Goal: Task Accomplishment & Management: Complete application form

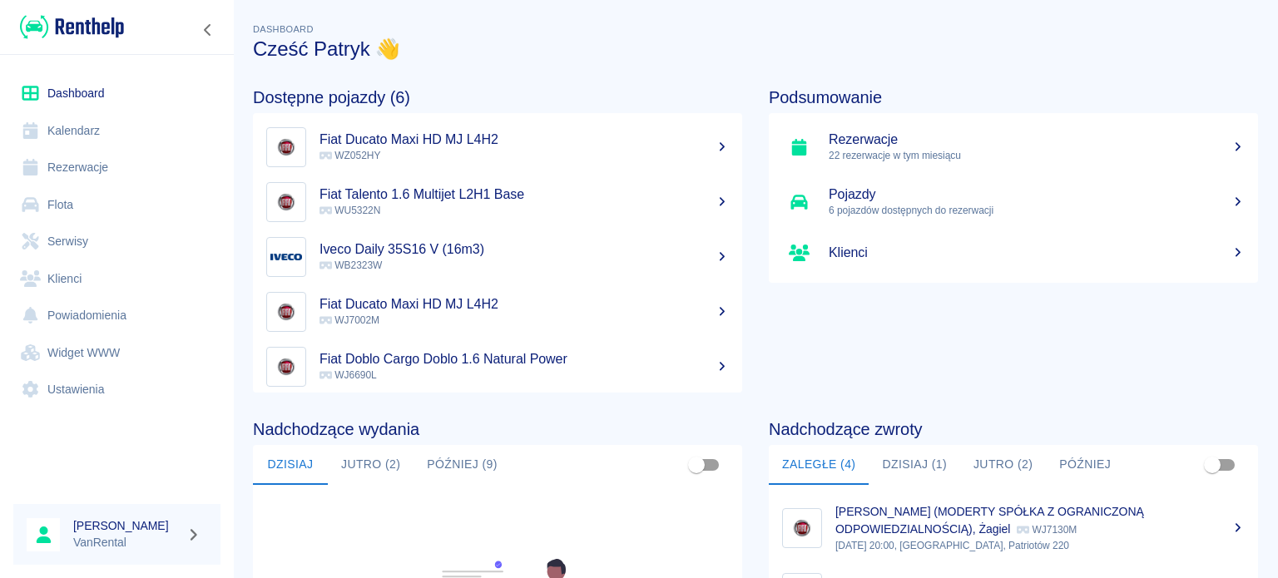
click at [125, 120] on link "Kalendarz" at bounding box center [116, 130] width 207 height 37
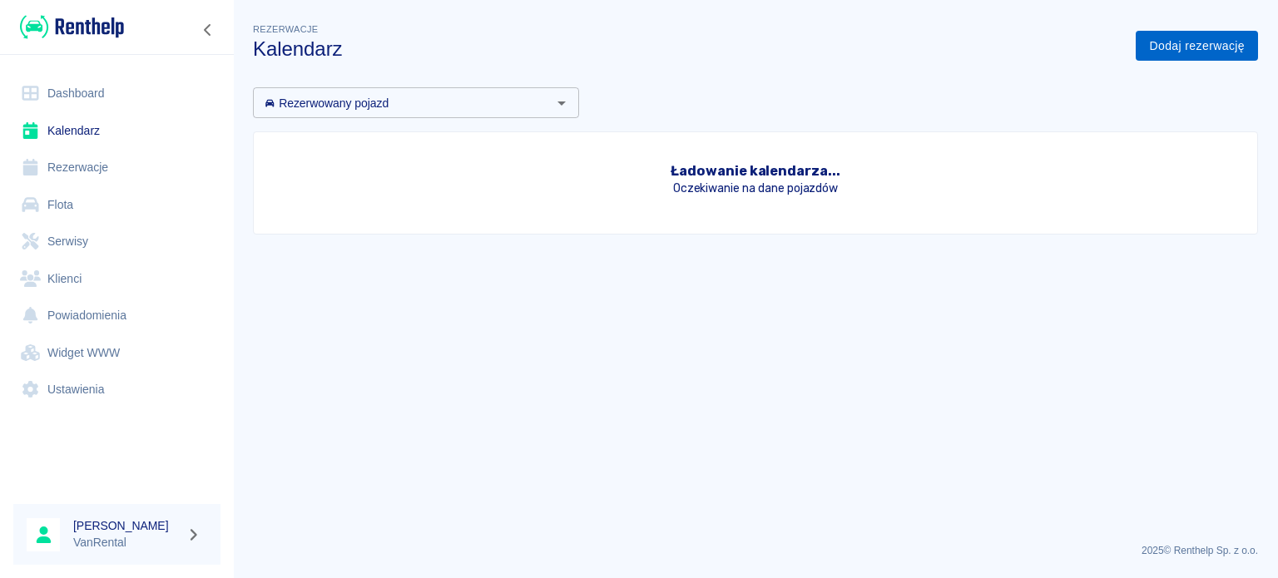
click at [1208, 37] on link "Dodaj rezerwację" at bounding box center [1197, 46] width 122 height 31
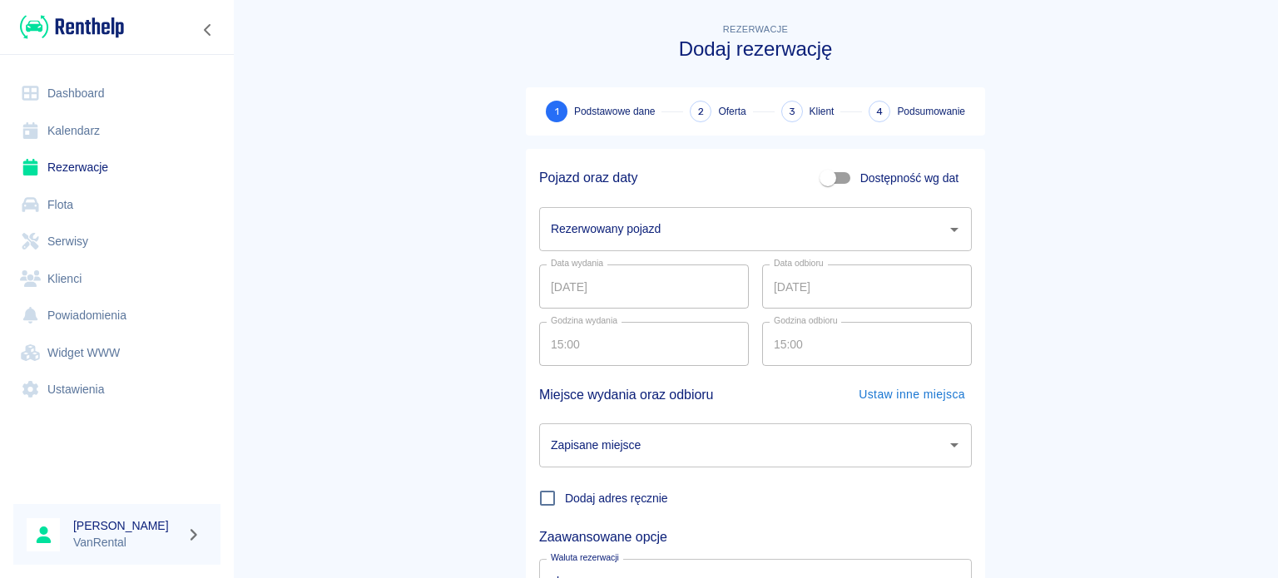
click at [615, 227] on input "Rezerwowany pojazd" at bounding box center [743, 229] width 393 height 29
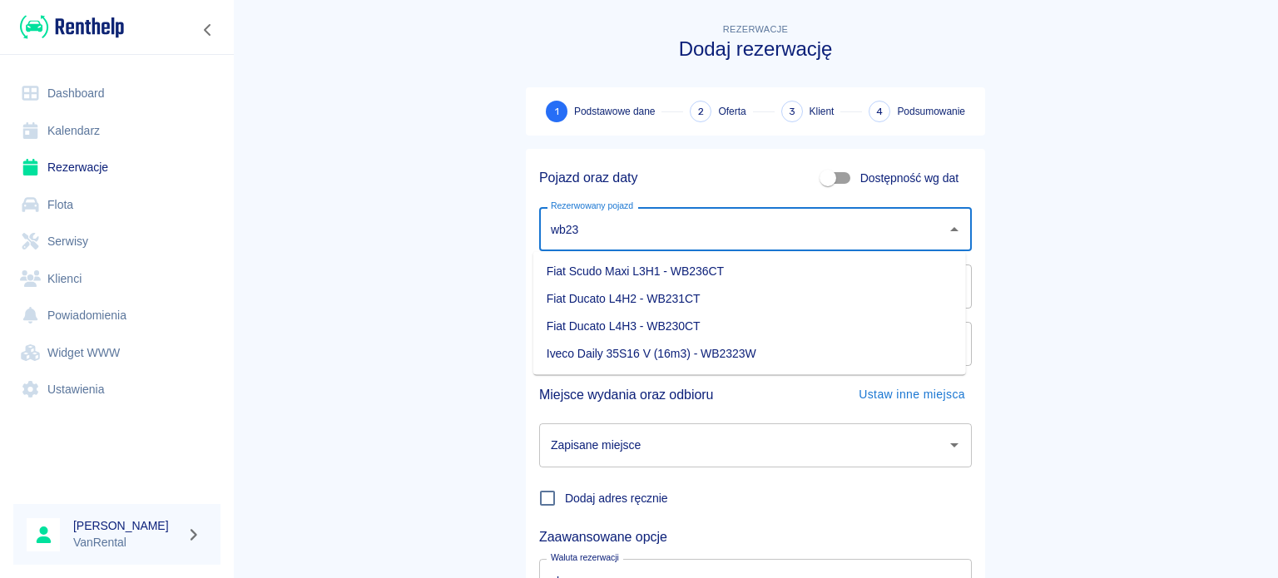
click at [663, 357] on li "Iveco Daily 35S16 V (16m3) - WB2323W" at bounding box center [749, 353] width 433 height 27
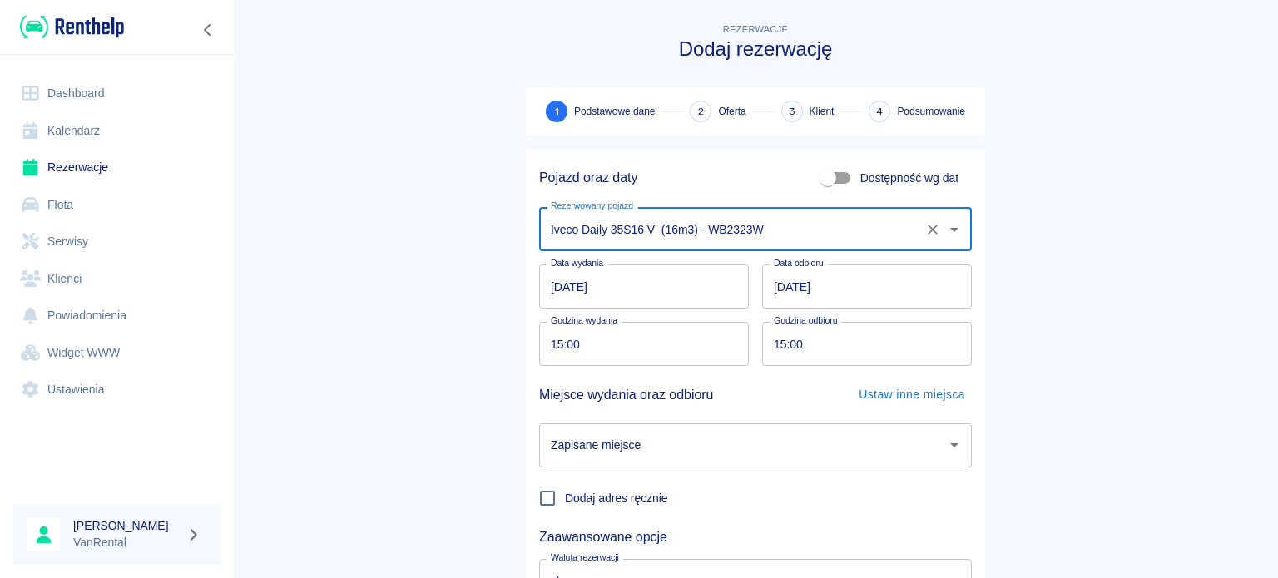
type input "Iveco Daily 35S16 V (16m3) - WB2323W"
click at [547, 290] on input "[DATE]" at bounding box center [644, 287] width 210 height 44
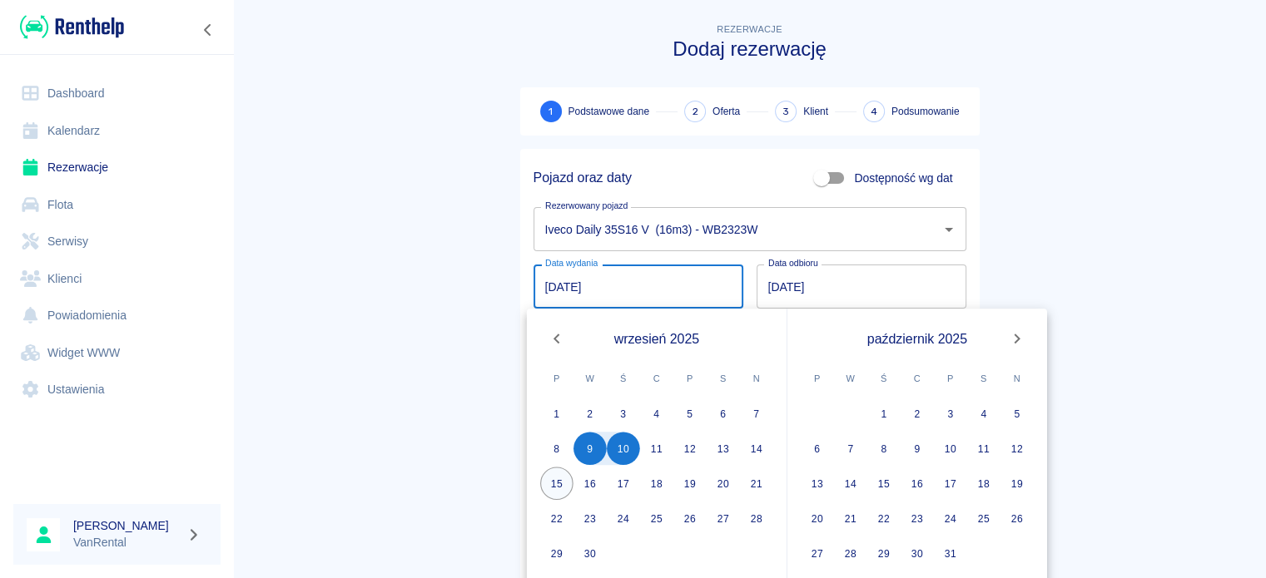
click at [564, 479] on button "15" at bounding box center [556, 483] width 33 height 33
type input "[DATE]"
type input "DD.MM.YYYY"
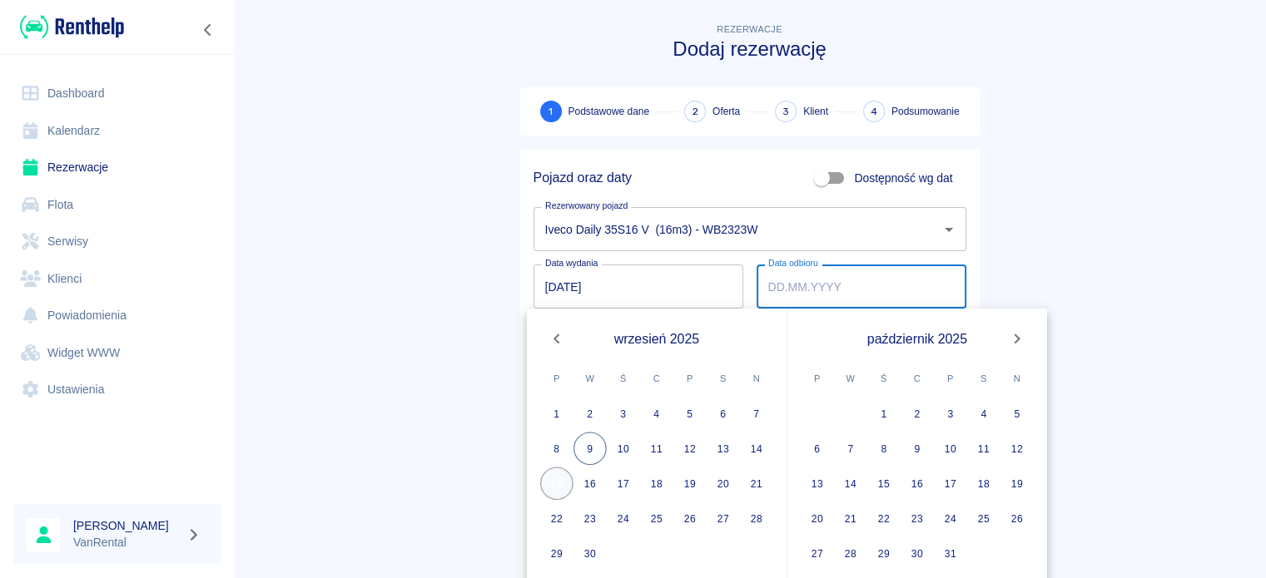
click at [563, 484] on button "15" at bounding box center [556, 483] width 33 height 33
type input "[DATE]"
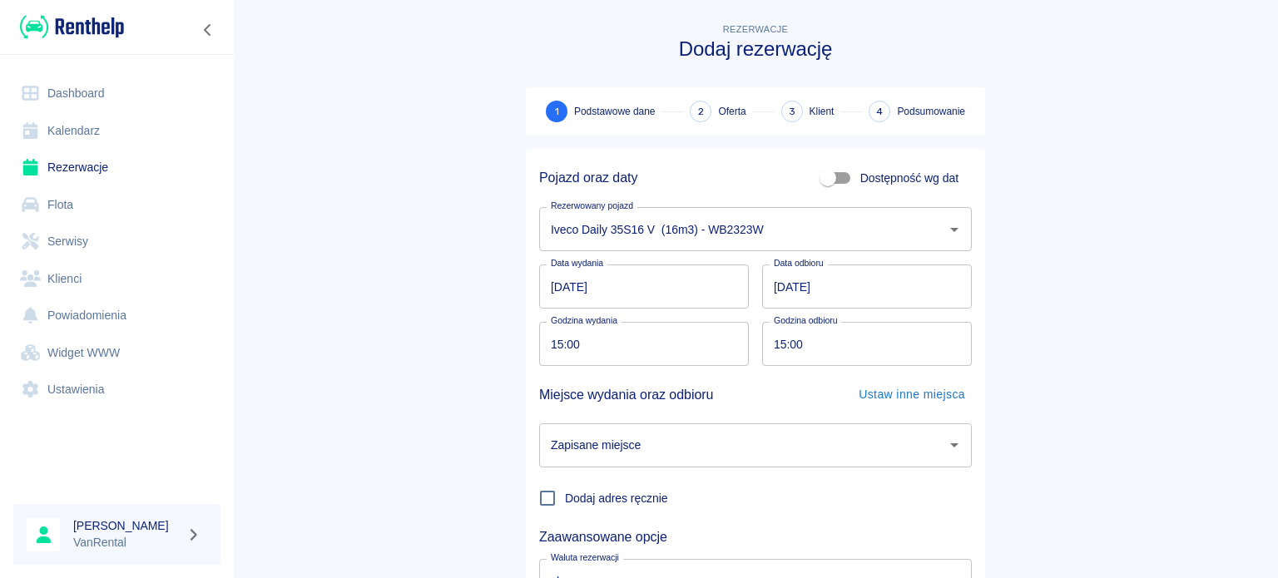
click at [543, 344] on input "15:00" at bounding box center [638, 344] width 198 height 44
click at [782, 350] on input "15:00" at bounding box center [861, 344] width 198 height 44
click at [769, 345] on input "15:00" at bounding box center [861, 344] width 198 height 44
click at [548, 345] on input "08:00" at bounding box center [638, 344] width 198 height 44
type input "10:00"
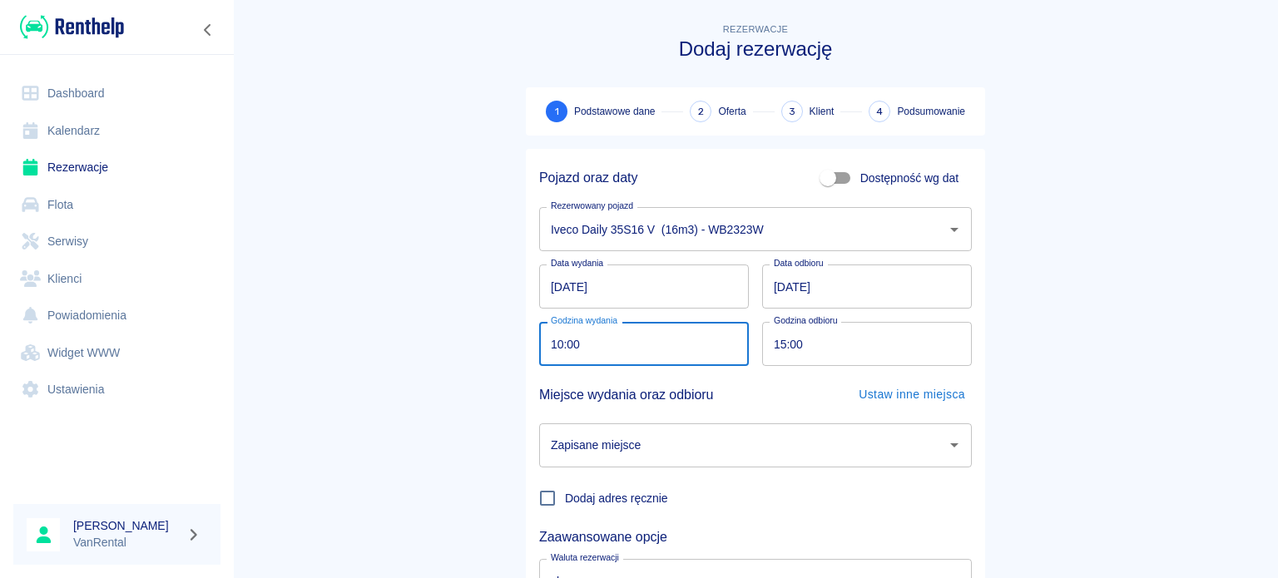
click at [776, 349] on input "15:00" at bounding box center [861, 344] width 198 height 44
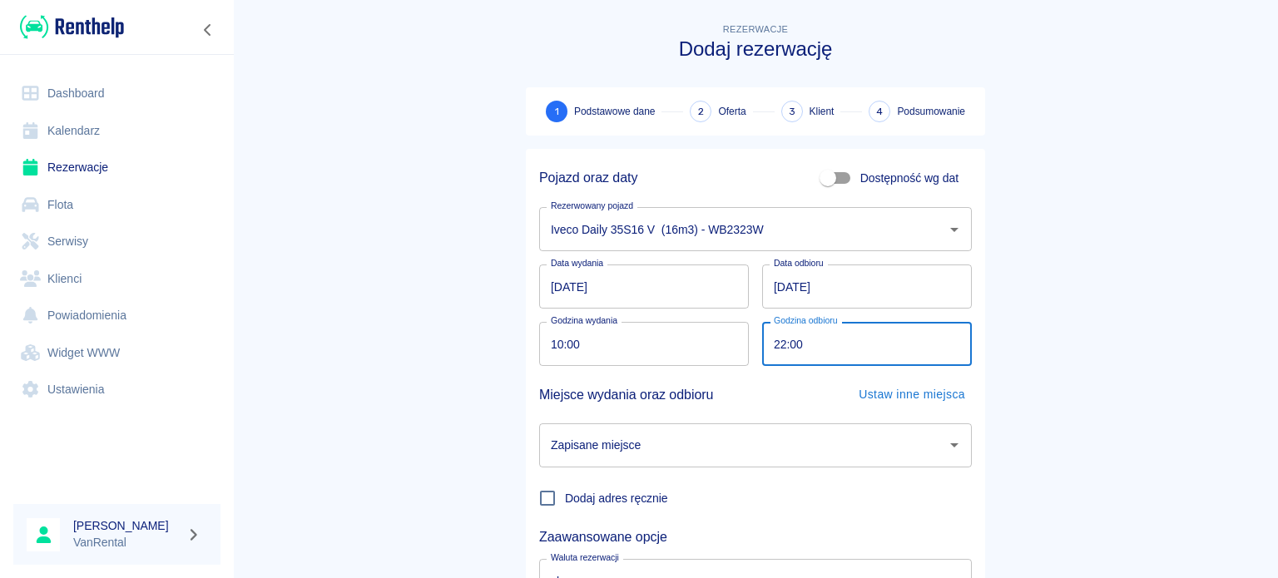
type input "22:00"
click at [753, 444] on input "Zapisane miejsce" at bounding box center [743, 445] width 393 height 29
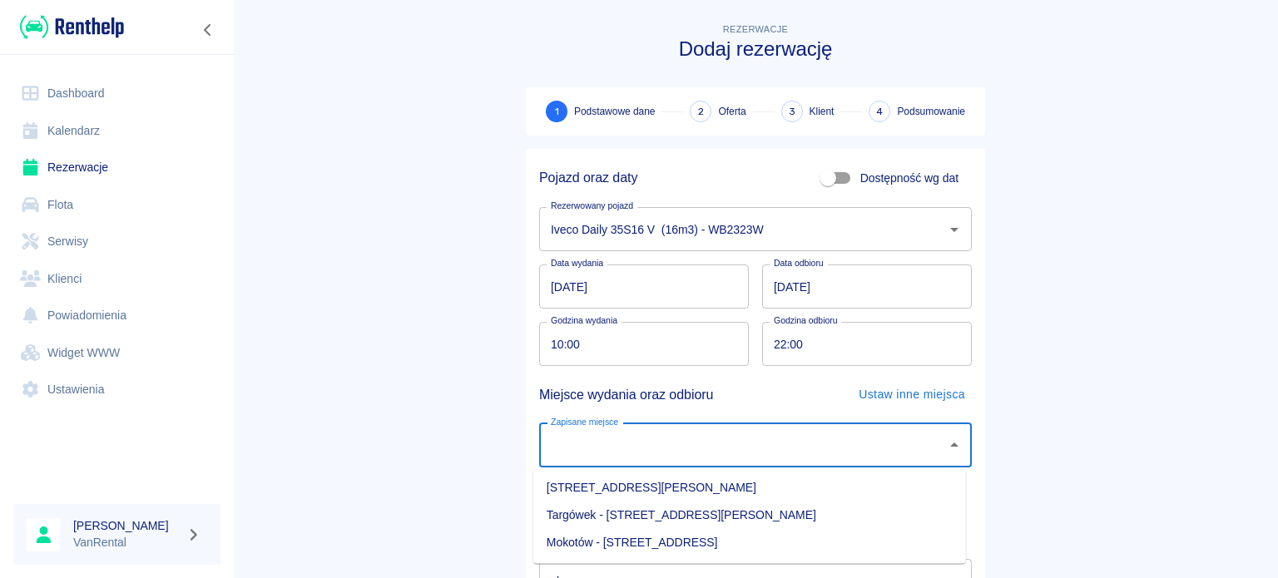
click at [781, 522] on li "Targówek - [STREET_ADDRESS][PERSON_NAME]" at bounding box center [749, 515] width 433 height 27
type input "Targówek - [STREET_ADDRESS][PERSON_NAME]"
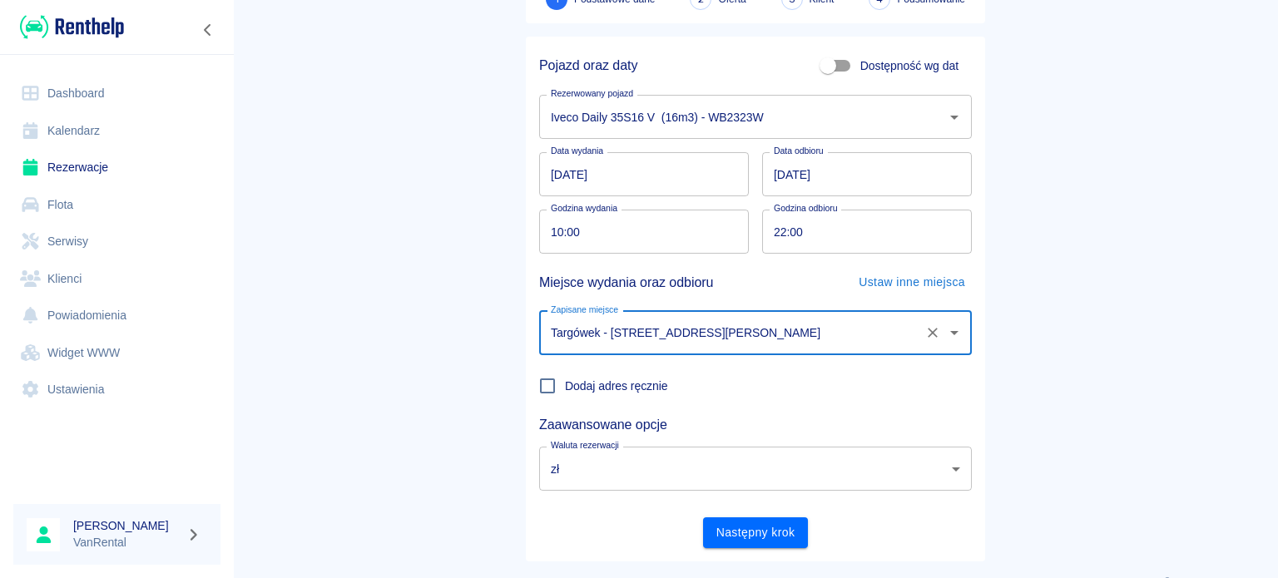
scroll to position [143, 0]
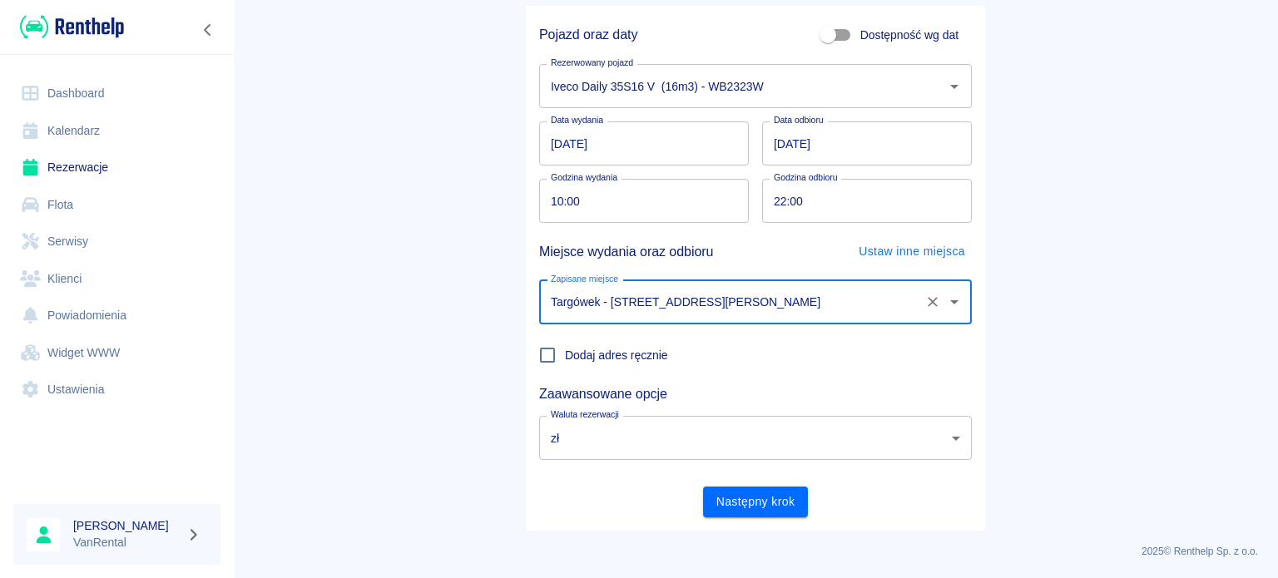
click at [776, 505] on button "Następny krok" at bounding box center [756, 502] width 106 height 31
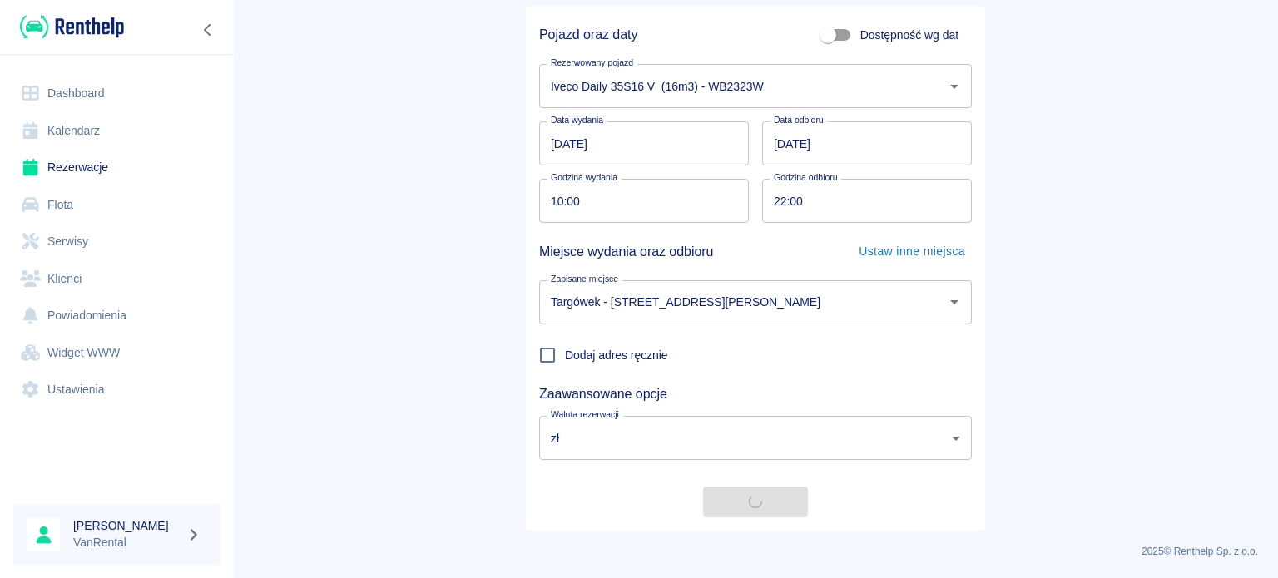
scroll to position [0, 0]
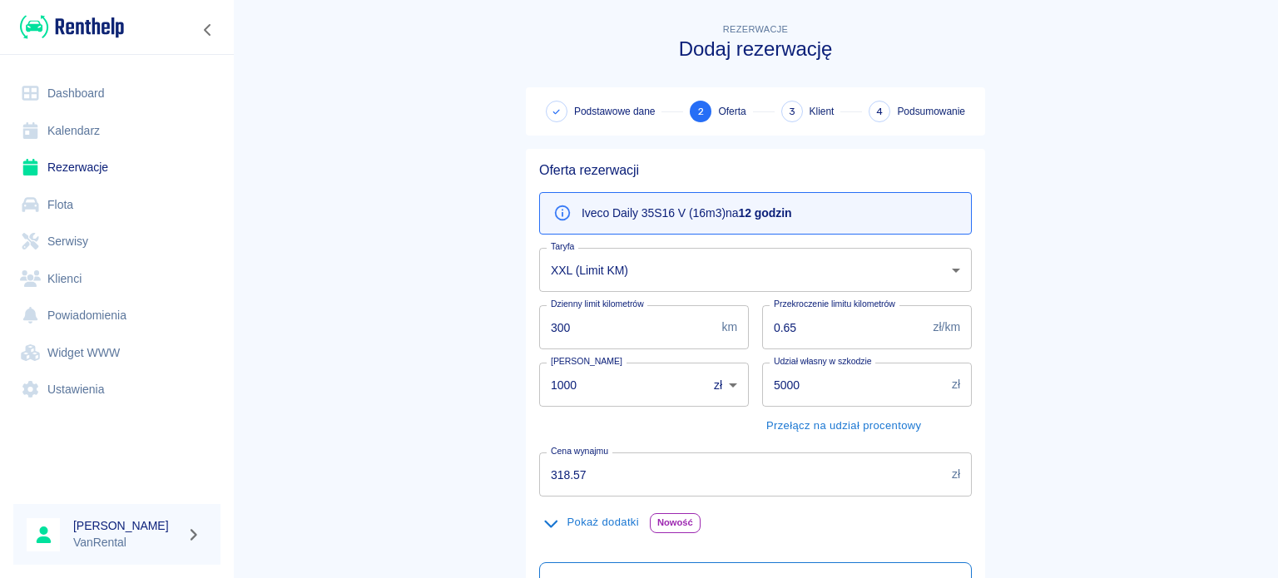
click at [615, 329] on input "300" at bounding box center [627, 327] width 176 height 44
click at [663, 270] on body "Używamy plików Cookies, by zapewnić Ci najlepsze możliwe doświadczenie. Aby dow…" at bounding box center [639, 289] width 1278 height 578
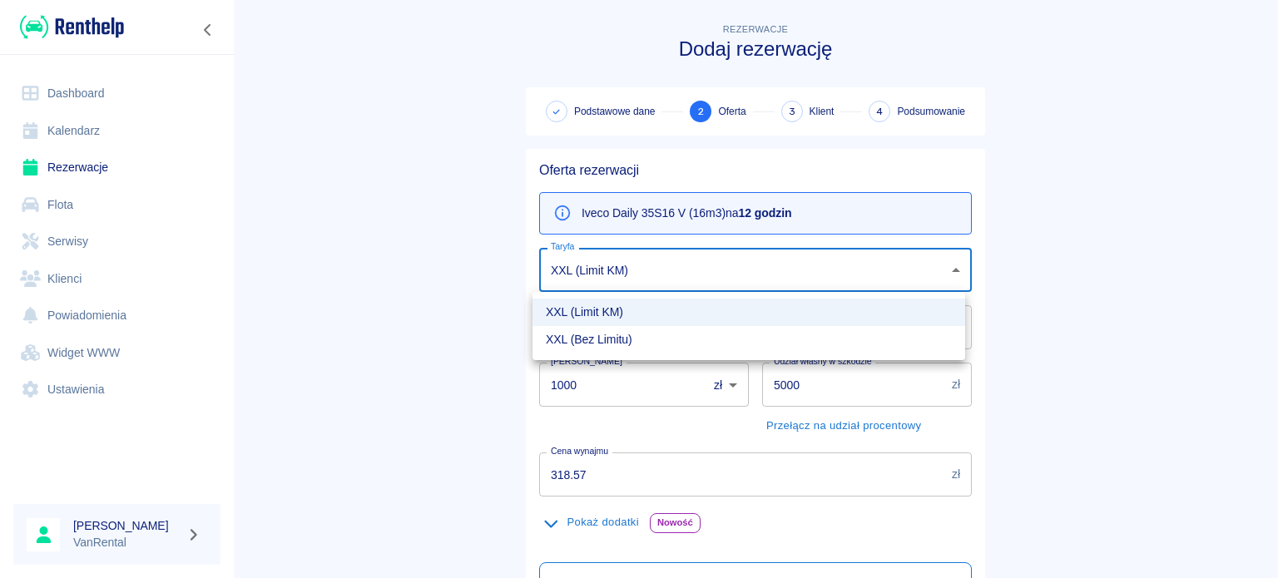
click at [618, 339] on li "XXL (Bez Limitu)" at bounding box center [749, 339] width 433 height 27
type input "2f9f3cce-45ad-4f76-abaf-989720f79b88"
type input "0"
type input "392.37"
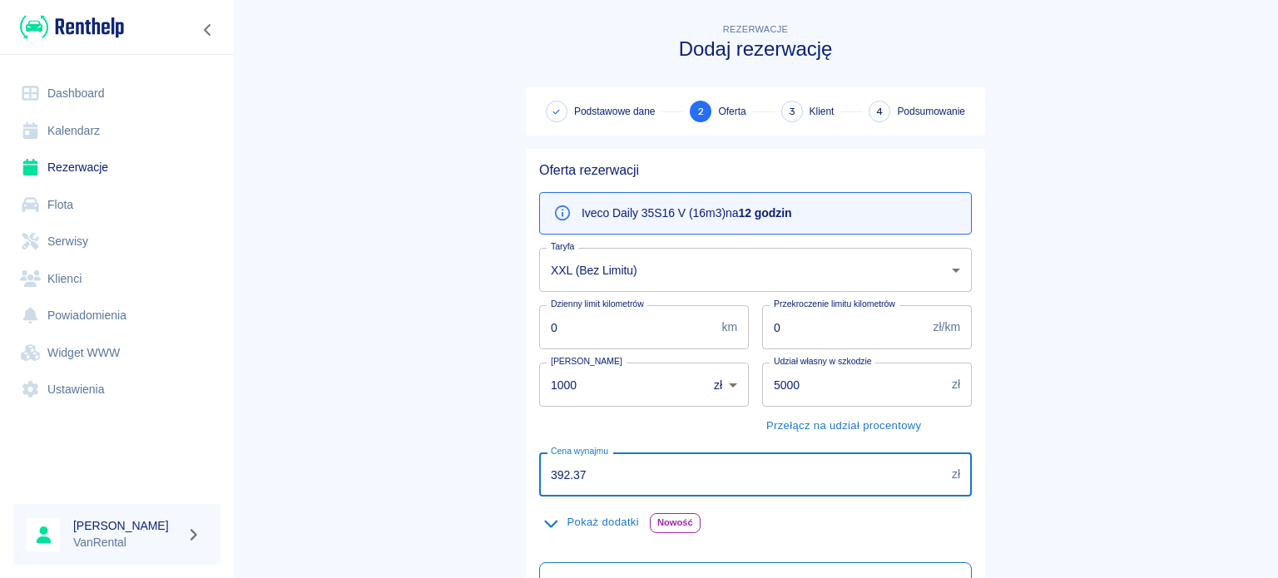
drag, startPoint x: 532, startPoint y: 460, endPoint x: 454, endPoint y: 448, distance: 78.4
click at [455, 448] on main "Rezerwacje Dodaj rezerwację Podstawowe dane 2 Oferta 3 Klient 4 Podsumowanie Of…" at bounding box center [755, 422] width 1045 height 804
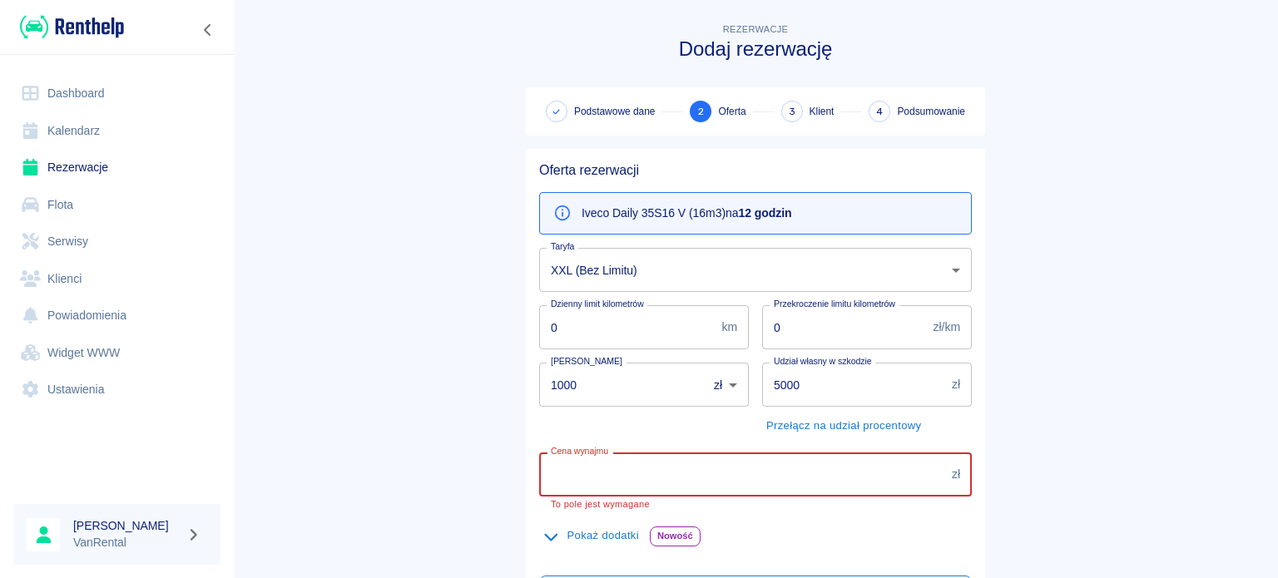
click at [628, 474] on input "Cena wynajmu" at bounding box center [742, 475] width 406 height 44
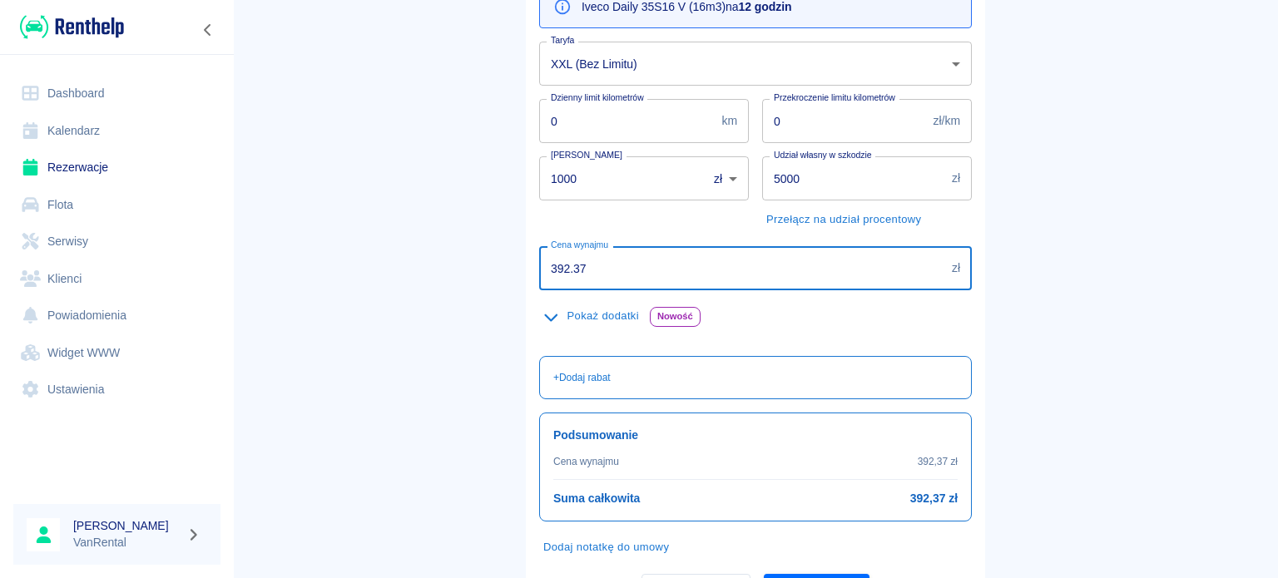
scroll to position [250, 0]
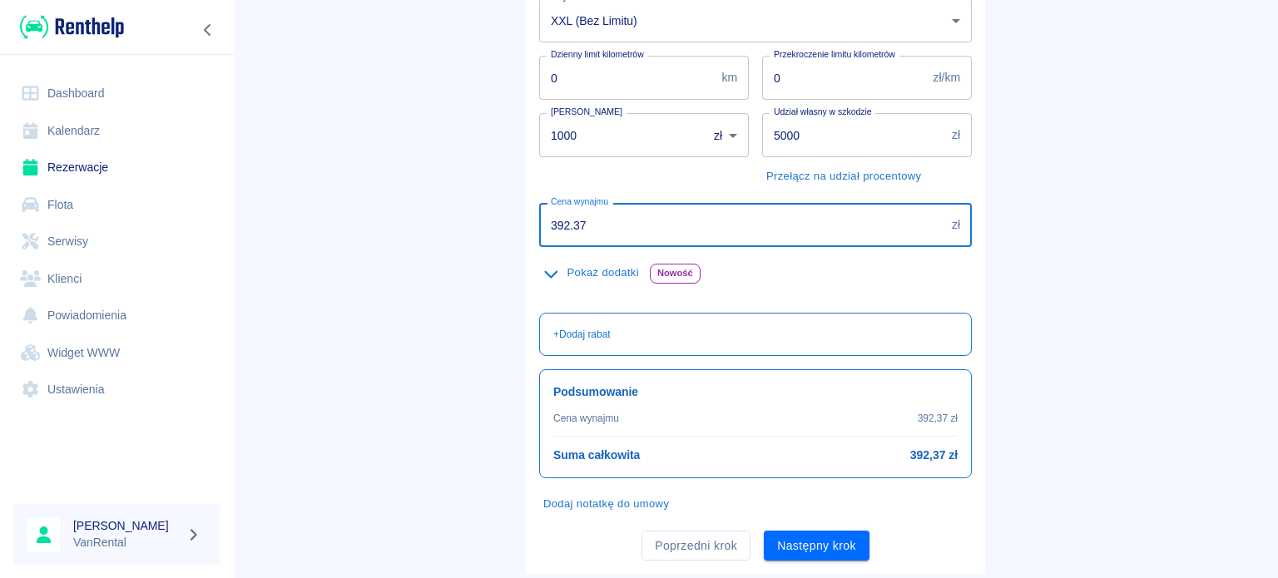
type input "392.37"
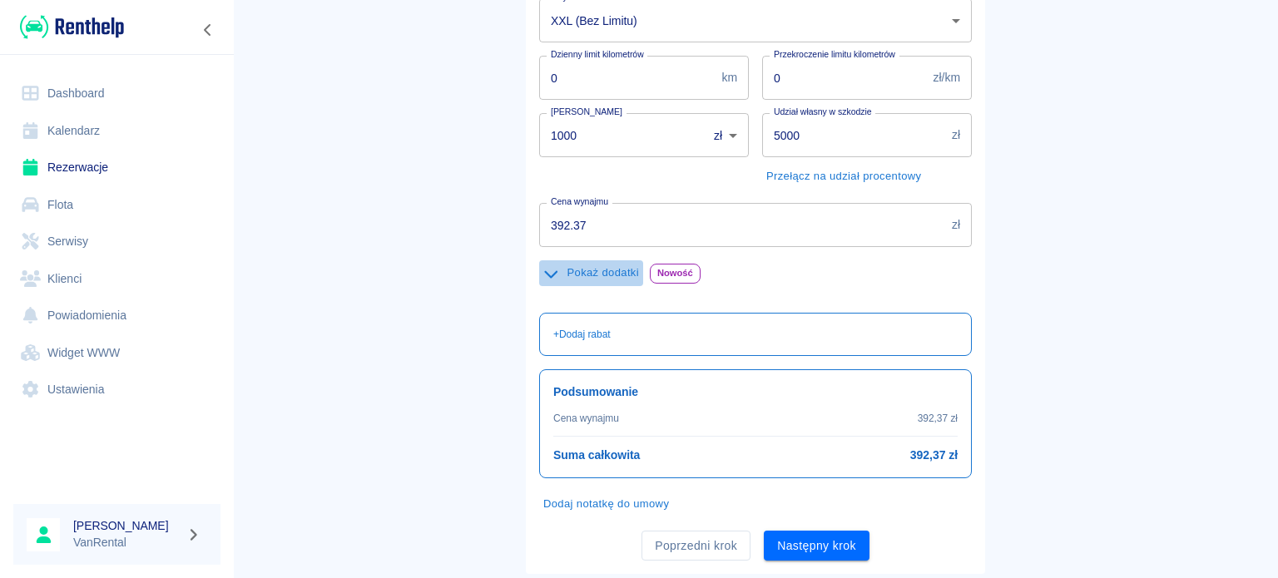
click at [606, 279] on button "Pokaż dodatki" at bounding box center [591, 273] width 104 height 26
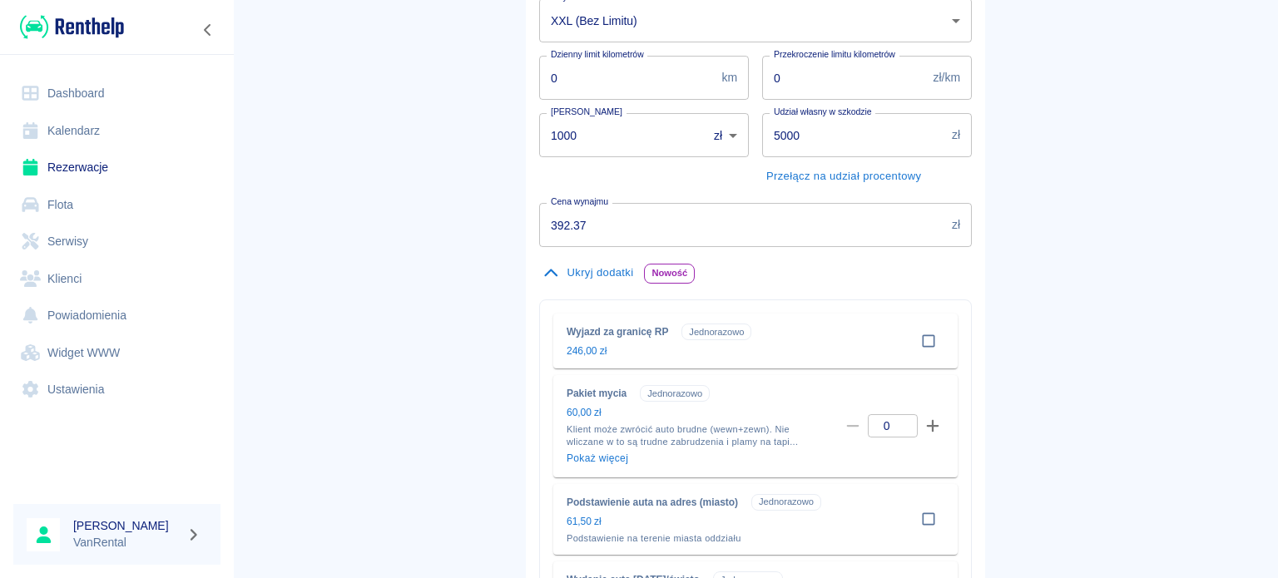
scroll to position [499, 0]
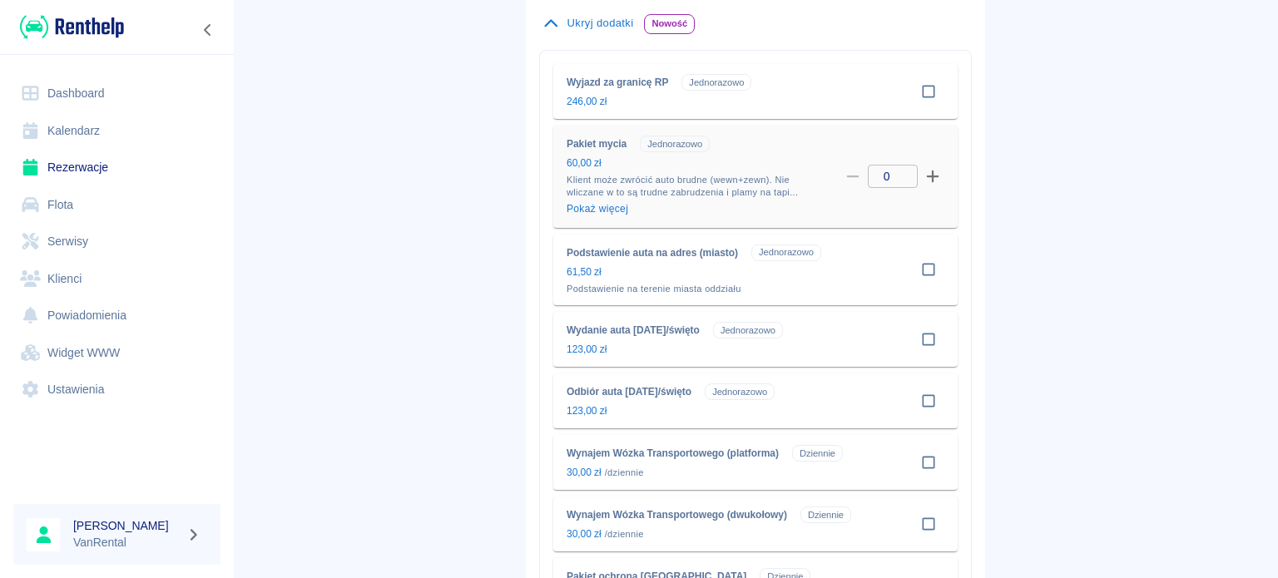
click at [929, 175] on icon "button" at bounding box center [932, 176] width 15 height 15
type input "1"
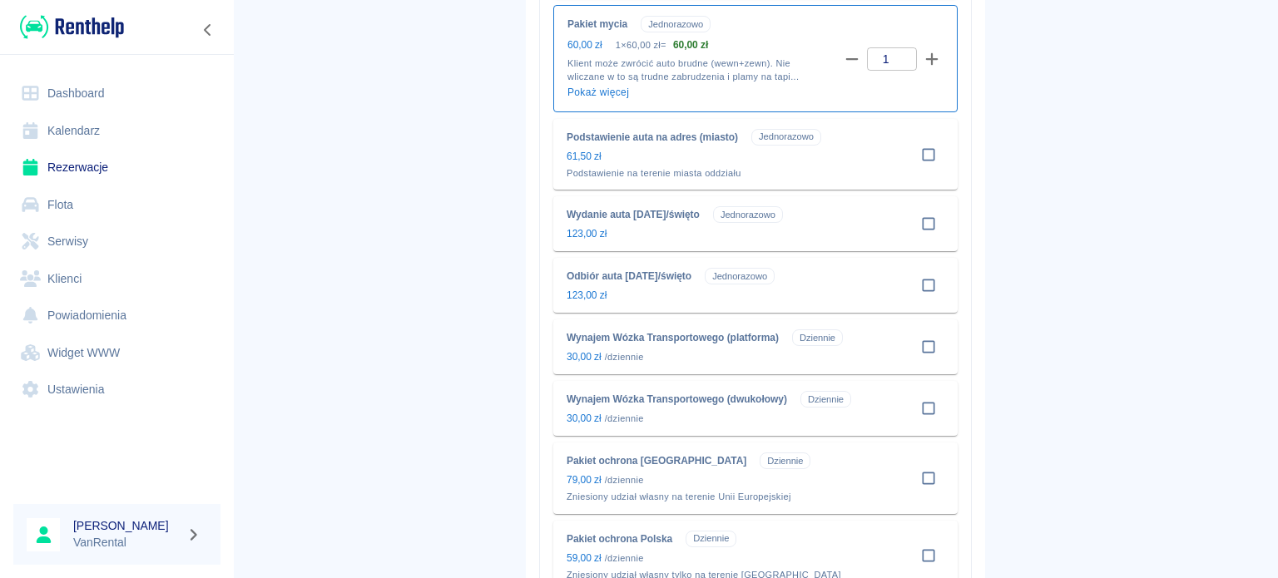
scroll to position [666, 0]
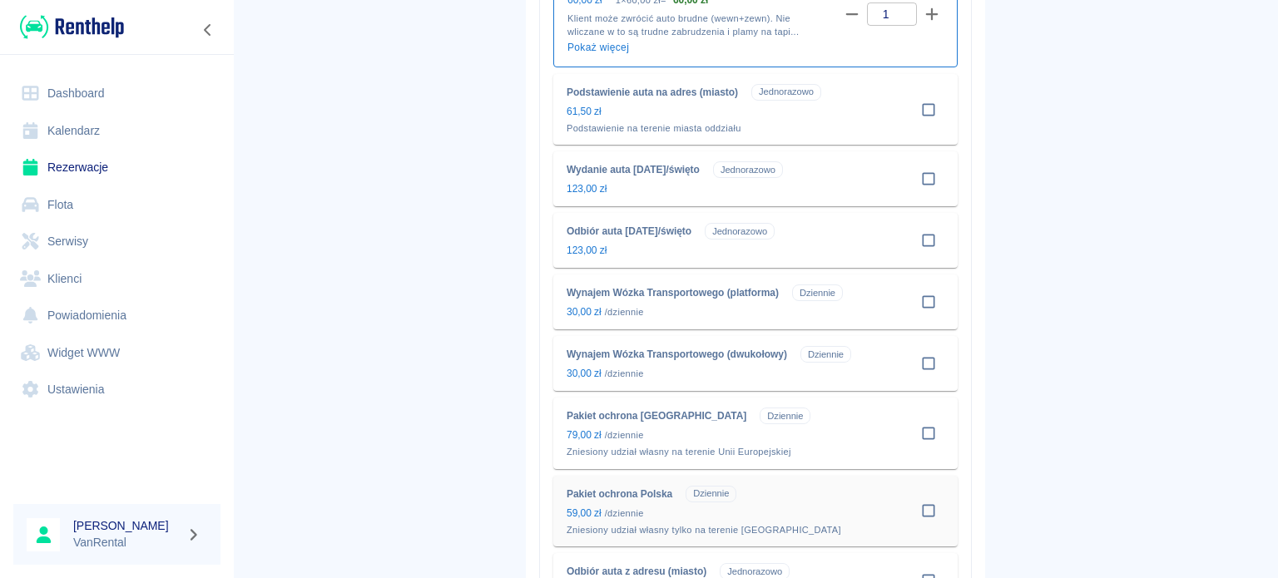
click at [925, 512] on input "checkbox" at bounding box center [929, 511] width 32 height 32
checkbox input "true"
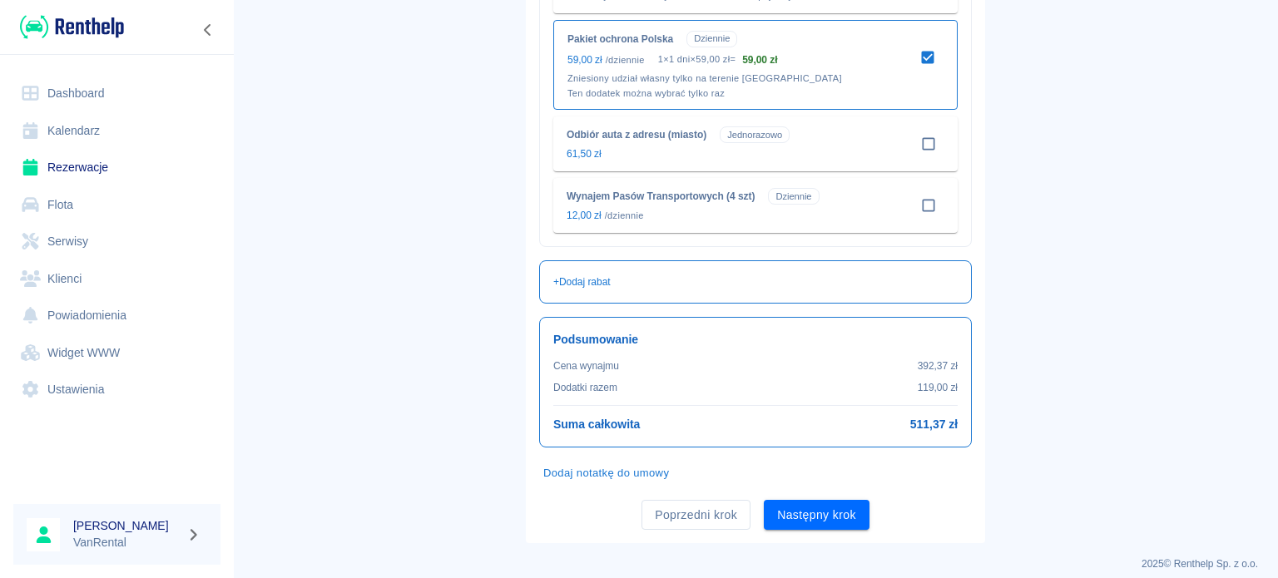
scroll to position [1133, 0]
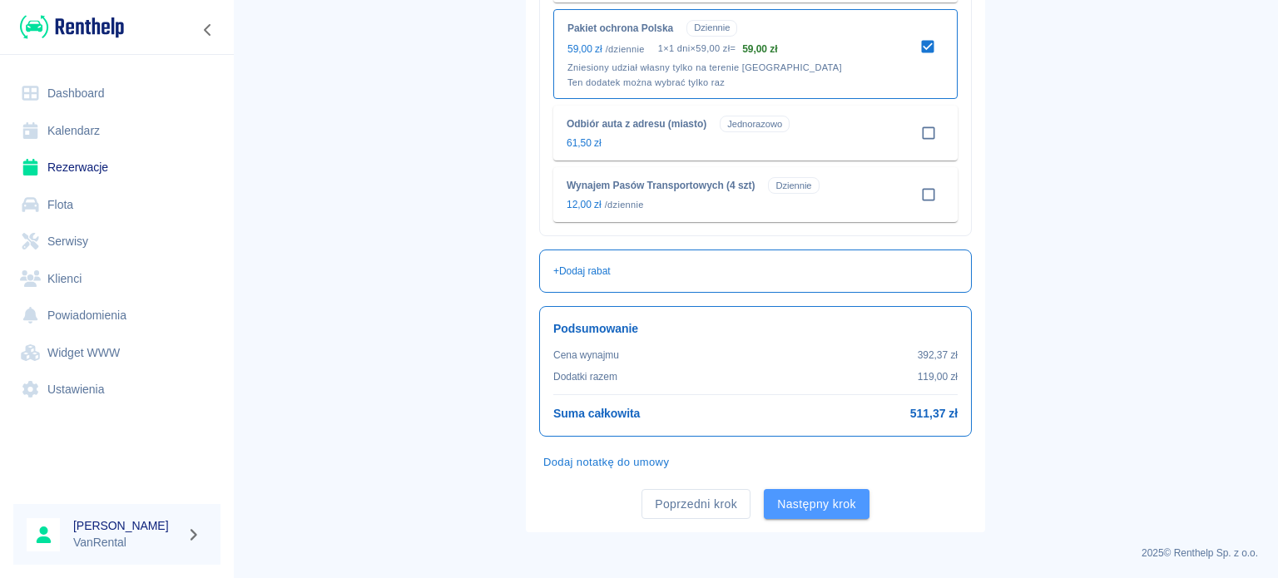
click at [829, 499] on button "Następny krok" at bounding box center [817, 504] width 106 height 31
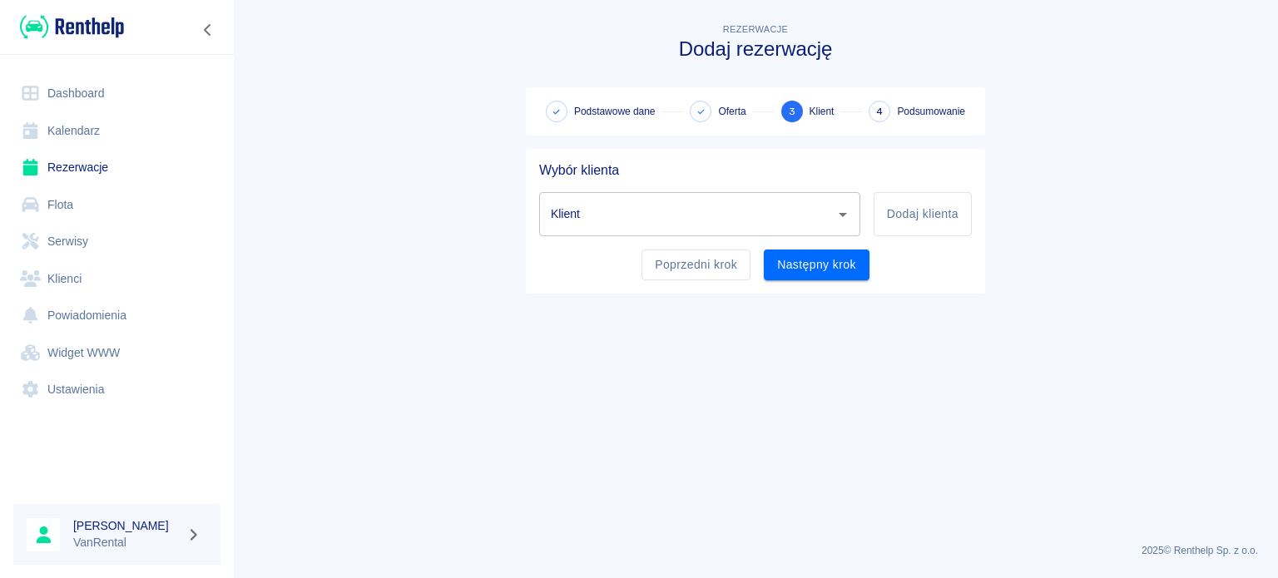
click at [707, 217] on input "Klient" at bounding box center [687, 214] width 281 height 29
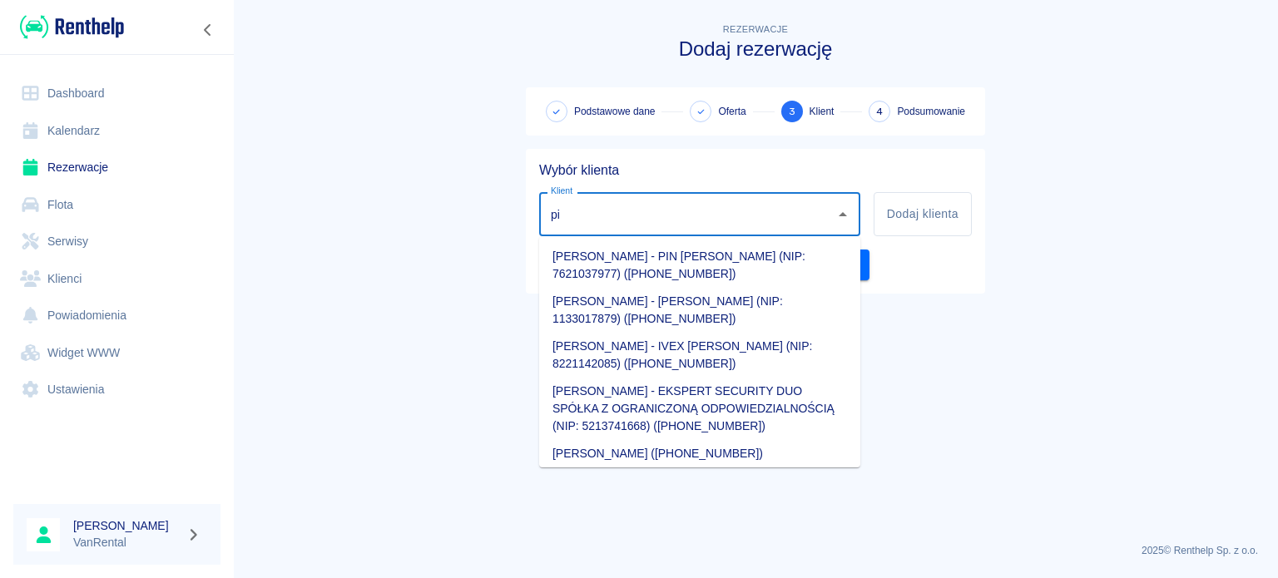
type input "p"
type input "P"
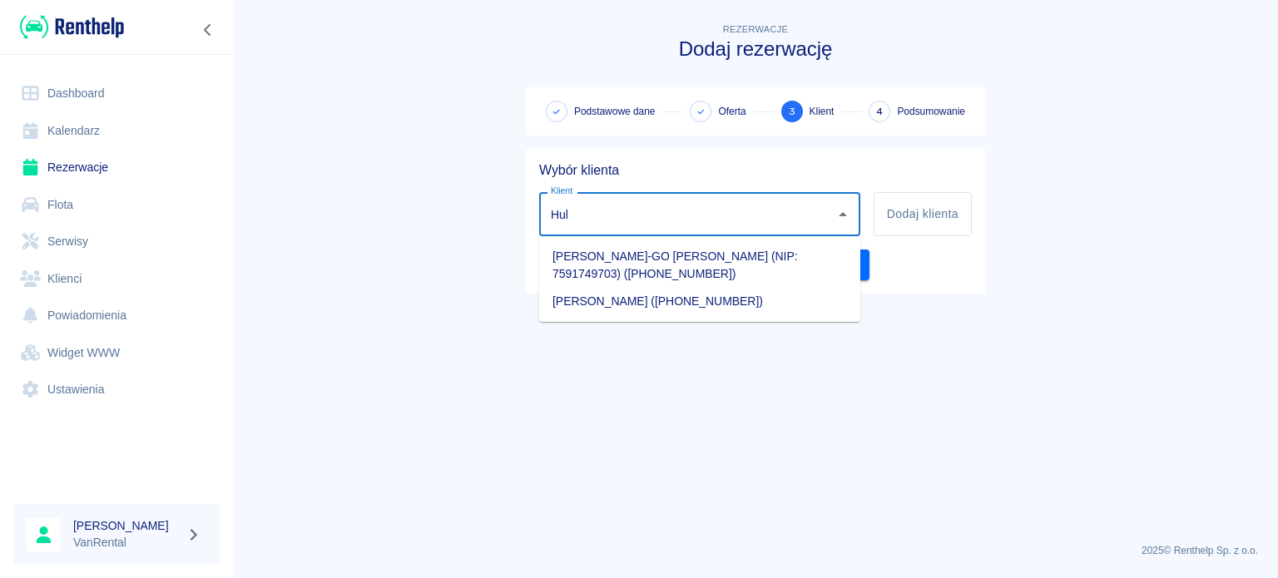
click at [697, 246] on li "[PERSON_NAME]-GO [PERSON_NAME] (NIP: 7591749703) ([PHONE_NUMBER])" at bounding box center [699, 265] width 321 height 45
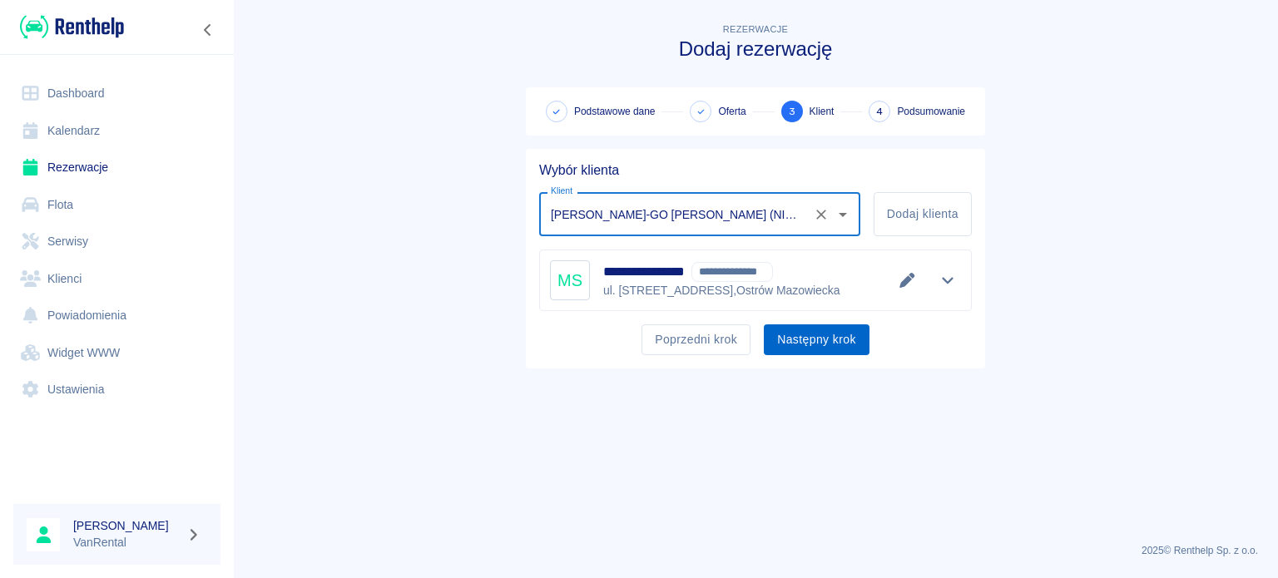
type input "[PERSON_NAME]-GO [PERSON_NAME] (NIP: 7591749703) ([PHONE_NUMBER])"
click at [813, 343] on button "Następny krok" at bounding box center [817, 340] width 106 height 31
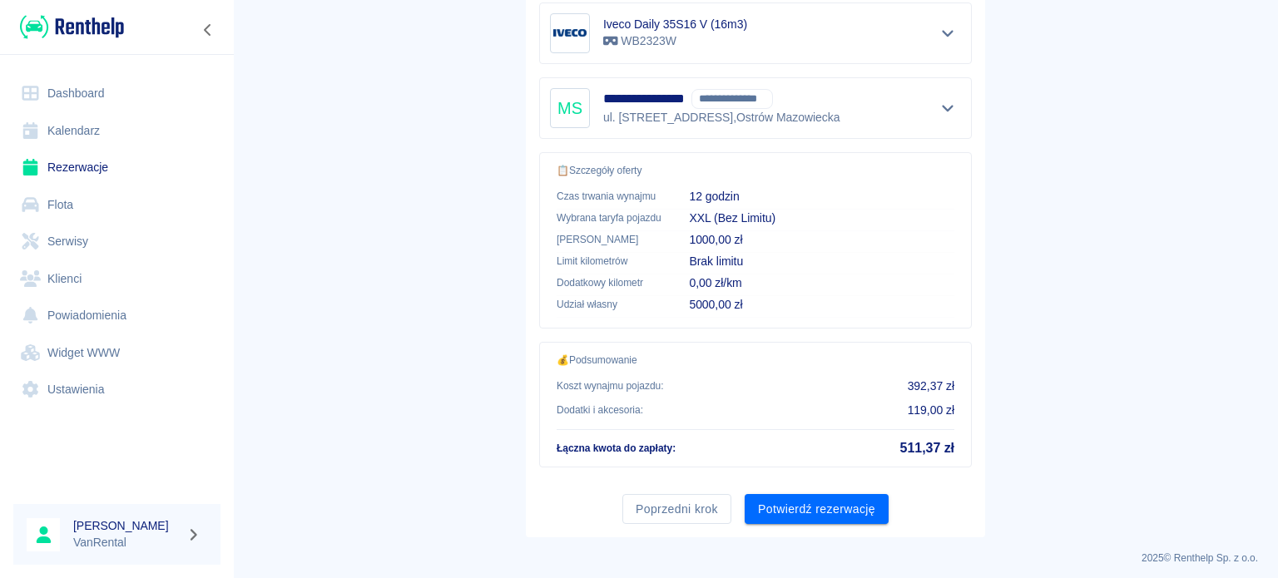
scroll to position [340, 0]
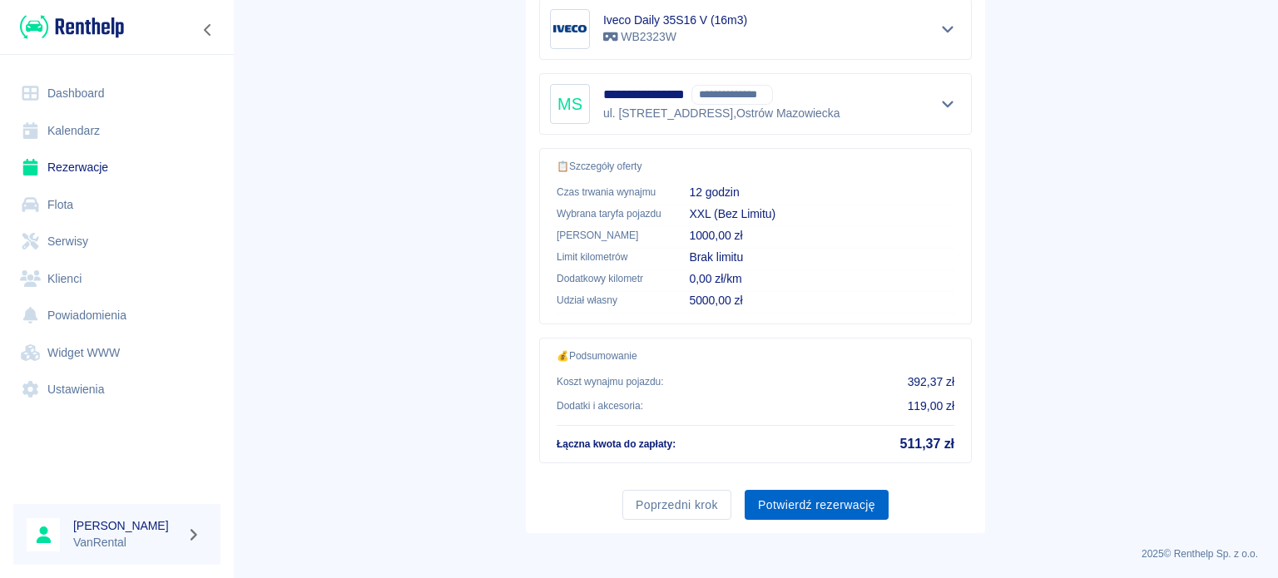
click at [830, 490] on button "Potwierdź rezerwację" at bounding box center [817, 505] width 144 height 31
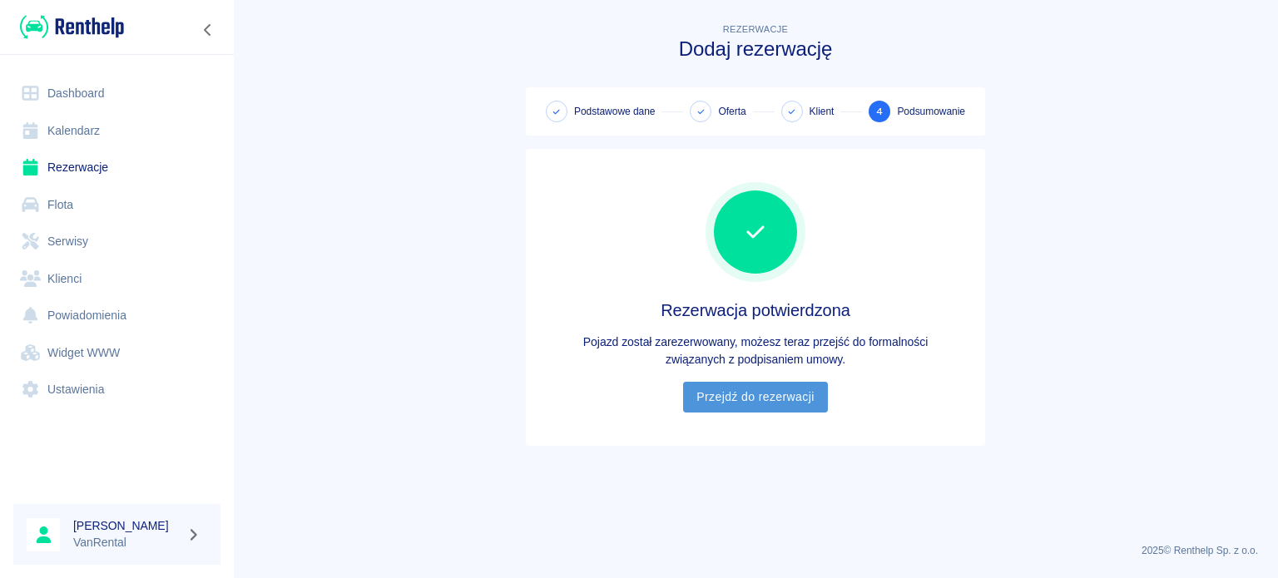
click at [786, 393] on link "Przejdź do rezerwacji" at bounding box center [755, 397] width 144 height 31
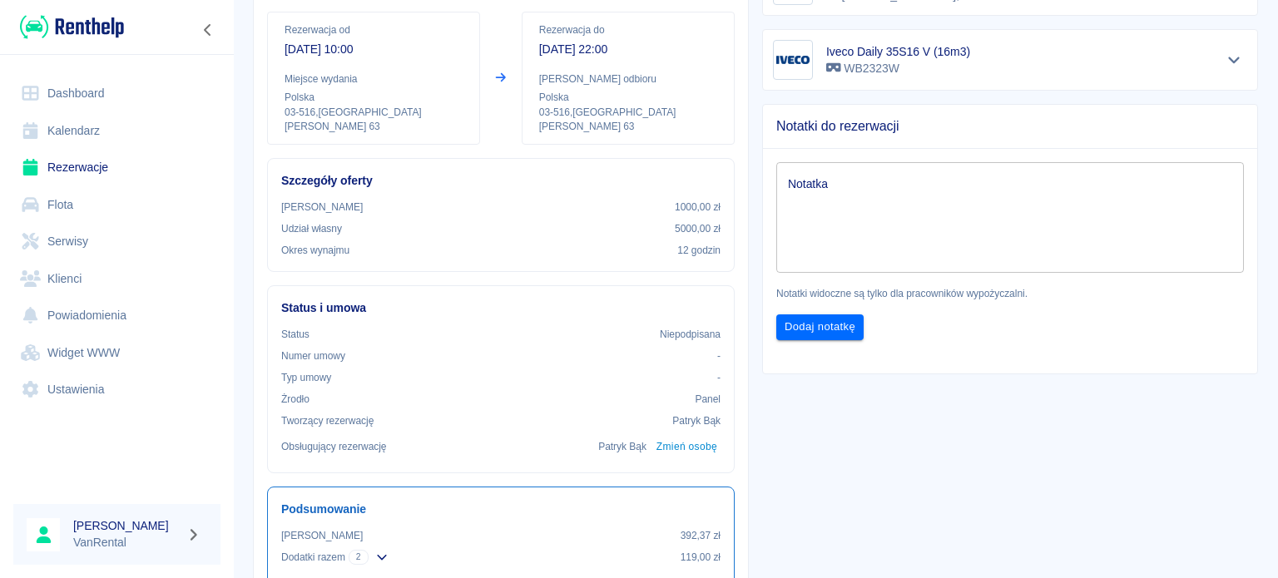
scroll to position [166, 0]
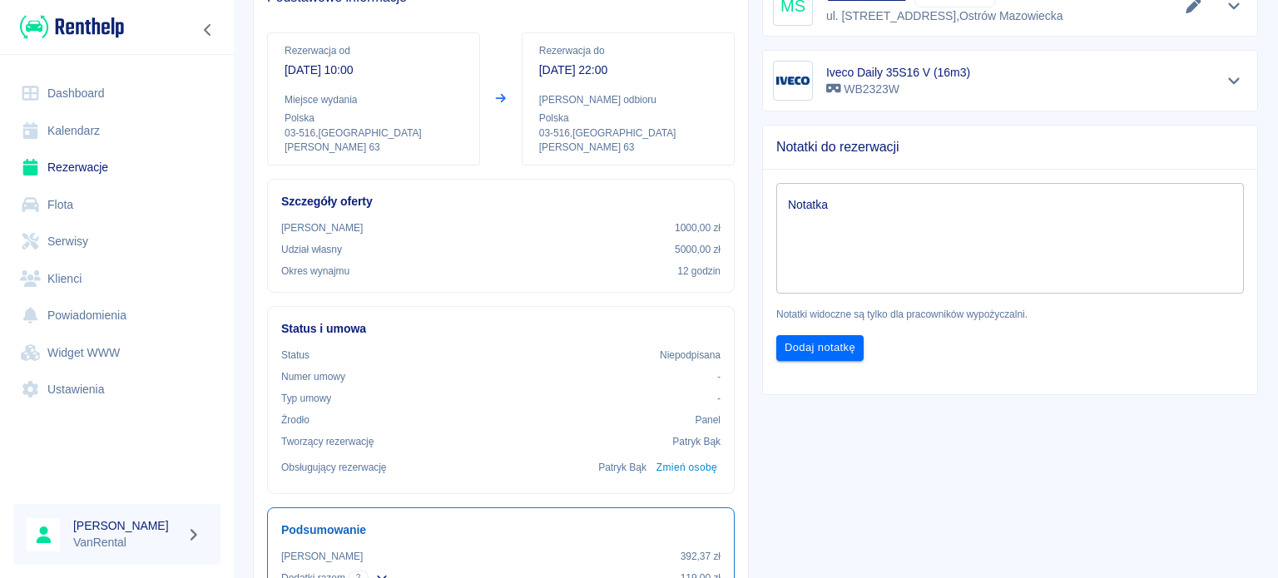
click at [1235, 12] on div "**********" at bounding box center [1010, 6] width 496 height 62
click at [1228, 12] on icon "Pokaż szczegóły" at bounding box center [1234, 5] width 19 height 15
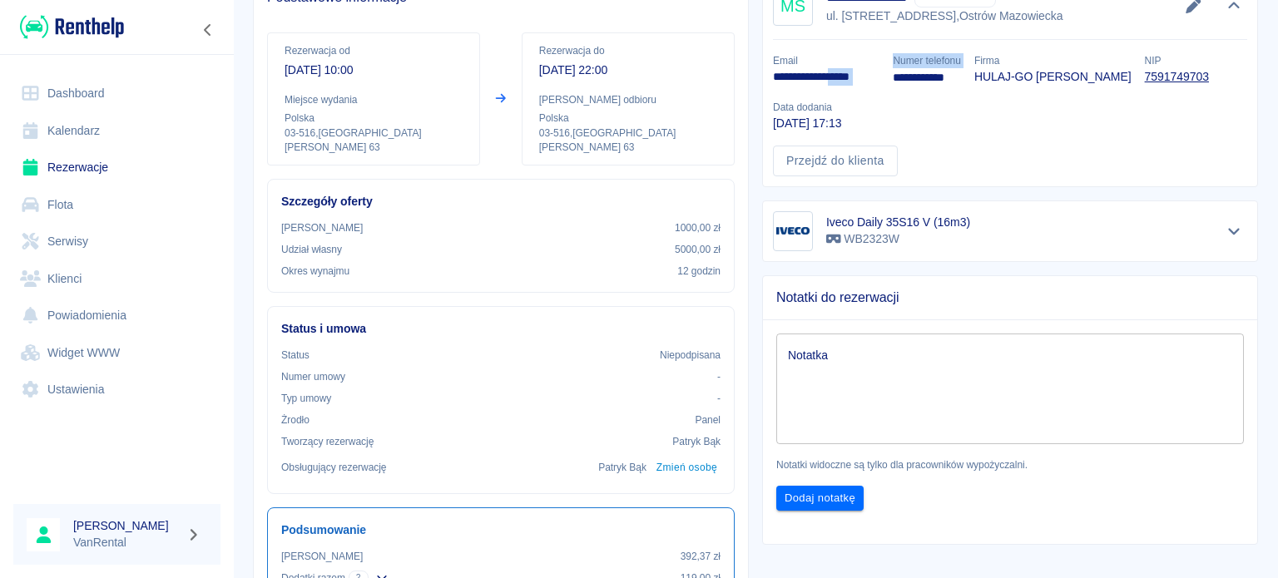
click at [849, 77] on div "**********" at bounding box center [1004, 108] width 488 height 136
click at [860, 77] on p "**********" at bounding box center [826, 76] width 107 height 17
click at [880, 78] on div "**********" at bounding box center [920, 63] width 81 height 47
click at [872, 77] on p "**********" at bounding box center [826, 76] width 107 height 17
drag, startPoint x: 873, startPoint y: 77, endPoint x: 852, endPoint y: 76, distance: 20.8
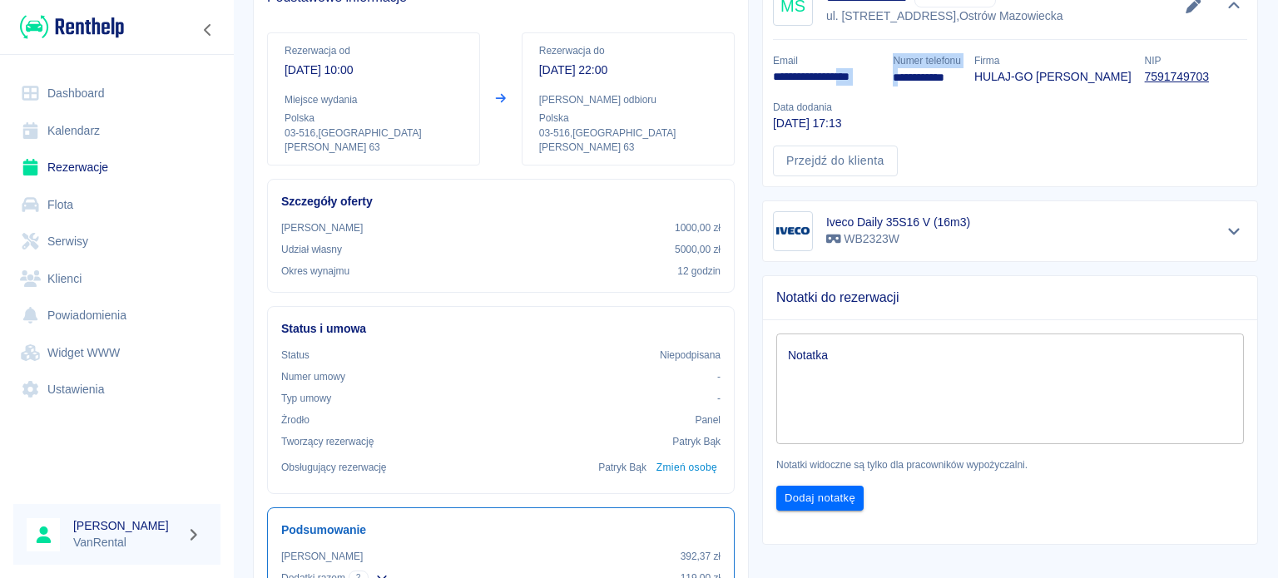
click at [852, 76] on div "**********" at bounding box center [1004, 108] width 488 height 136
click at [857, 77] on p "**********" at bounding box center [826, 76] width 107 height 17
drag, startPoint x: 767, startPoint y: 77, endPoint x: 871, endPoint y: 75, distance: 104.9
click at [871, 75] on p "**********" at bounding box center [826, 76] width 107 height 17
copy p "**********"
